Goal: Task Accomplishment & Management: Use online tool/utility

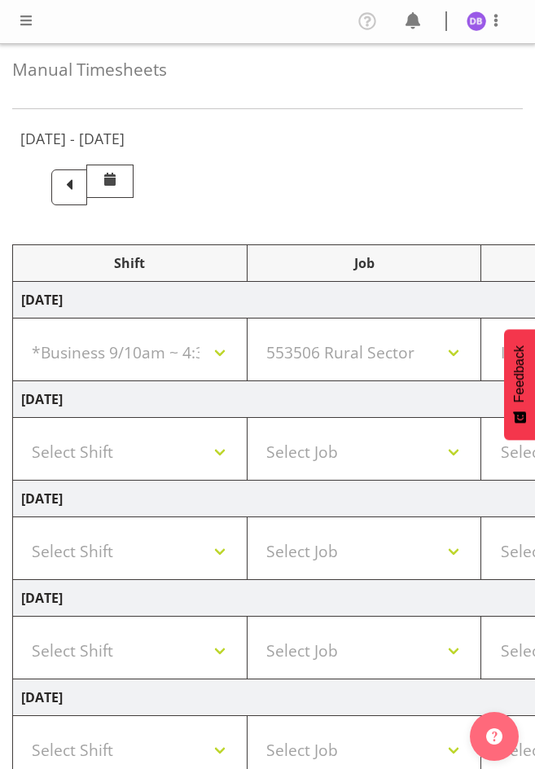
select select "26078"
select select "10587"
select select "47"
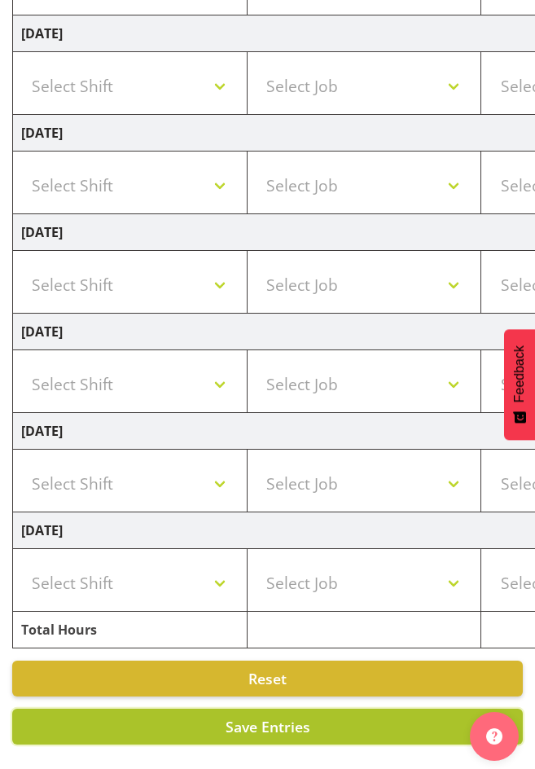
click at [146, 712] on button "Save Entries" at bounding box center [267, 727] width 511 height 36
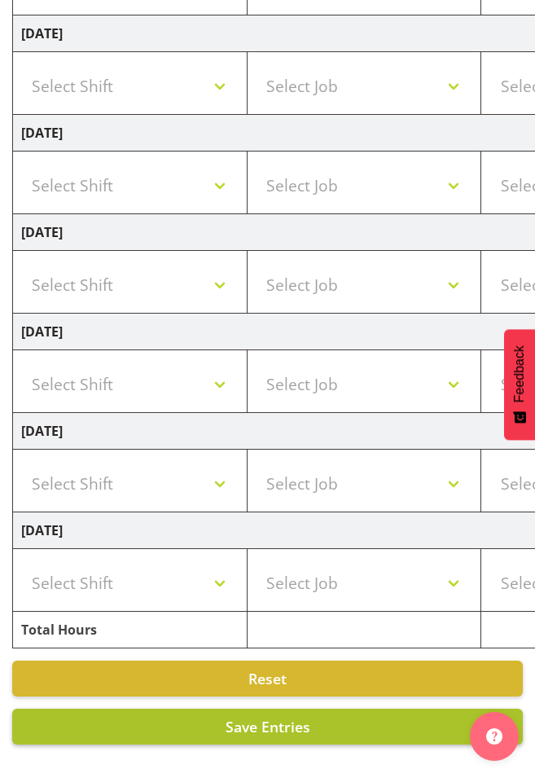
select select
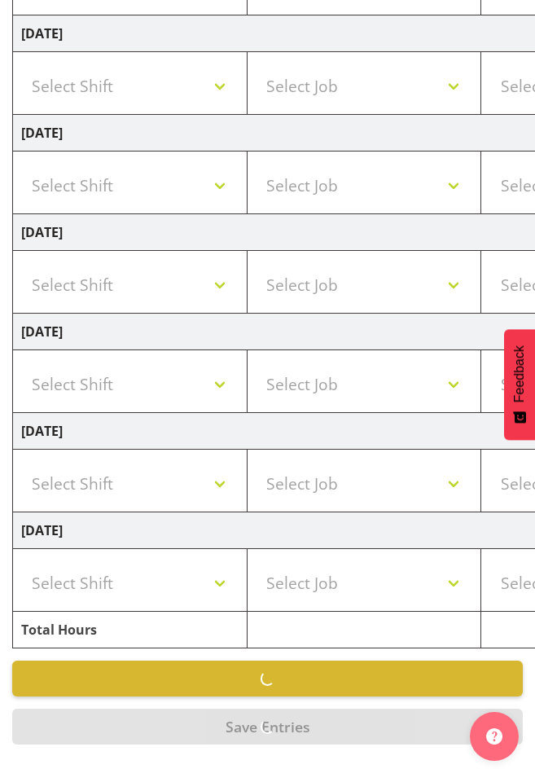
select select "26078"
select select "10587"
select select "47"
type input "10:00"
type input "14:00"
